Goal: Find specific page/section: Find specific page/section

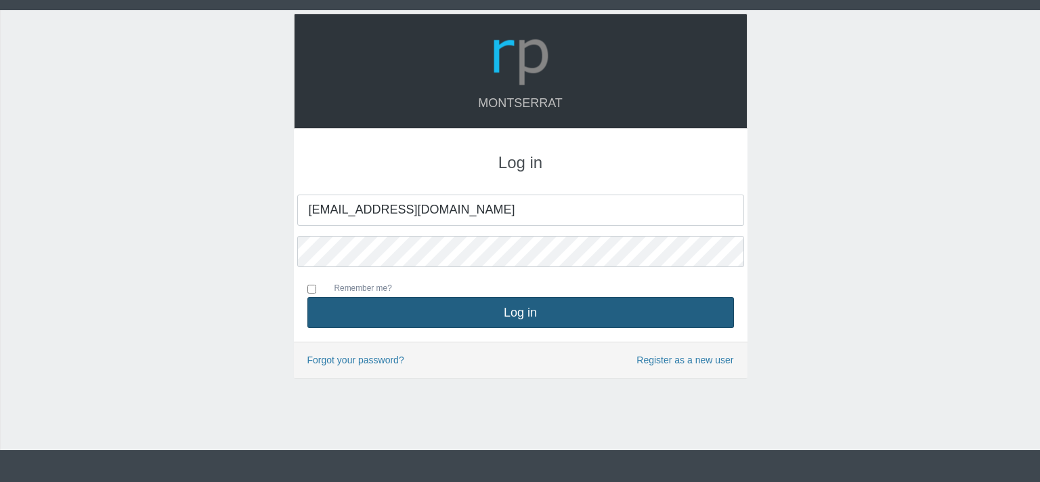
click at [482, 309] on button "Log in" at bounding box center [520, 312] width 427 height 31
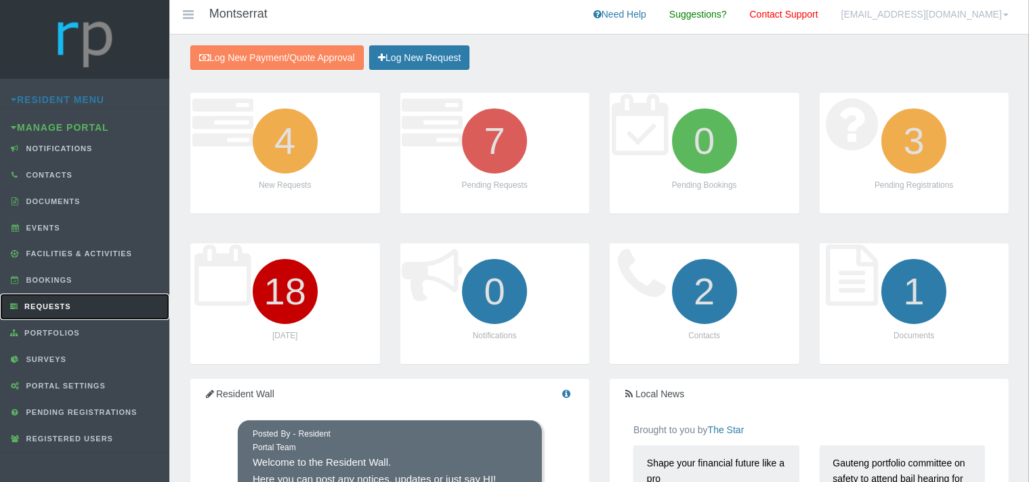
click at [62, 306] on span "Requests" at bounding box center [46, 306] width 50 height 8
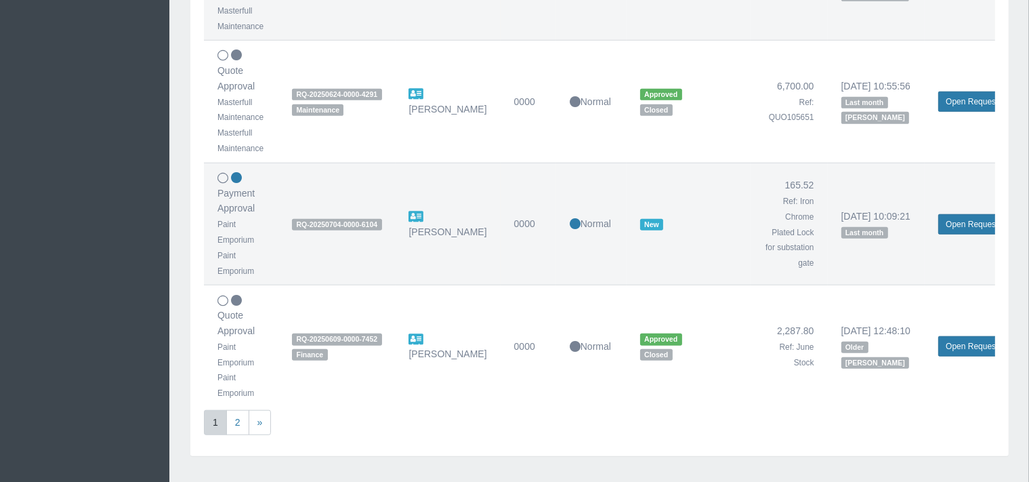
scroll to position [1144, 0]
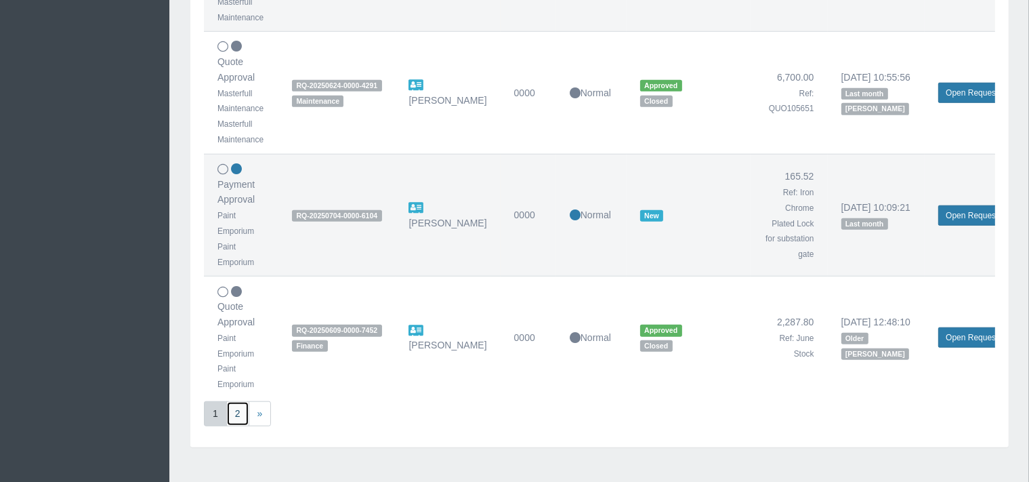
click at [239, 408] on link "2" at bounding box center [237, 413] width 23 height 25
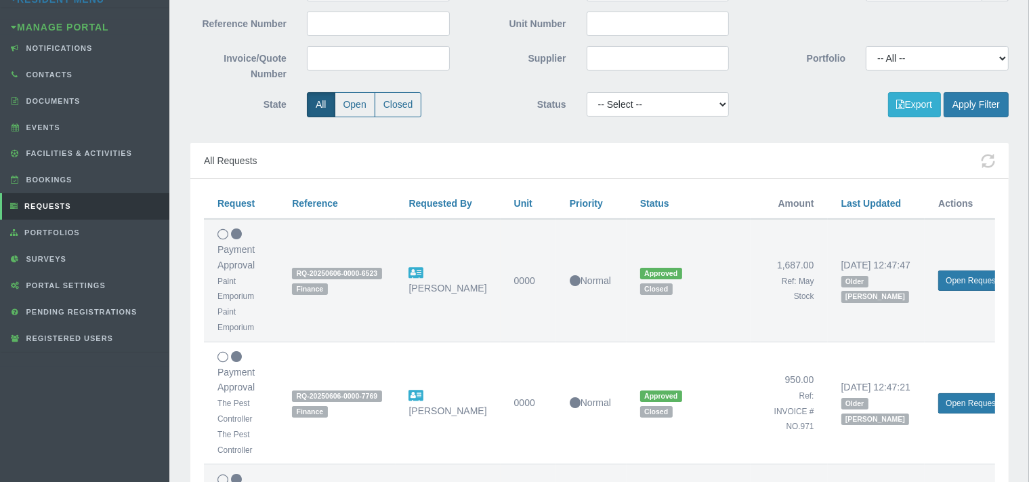
scroll to position [286, 0]
